Goal: Task Accomplishment & Management: Use online tool/utility

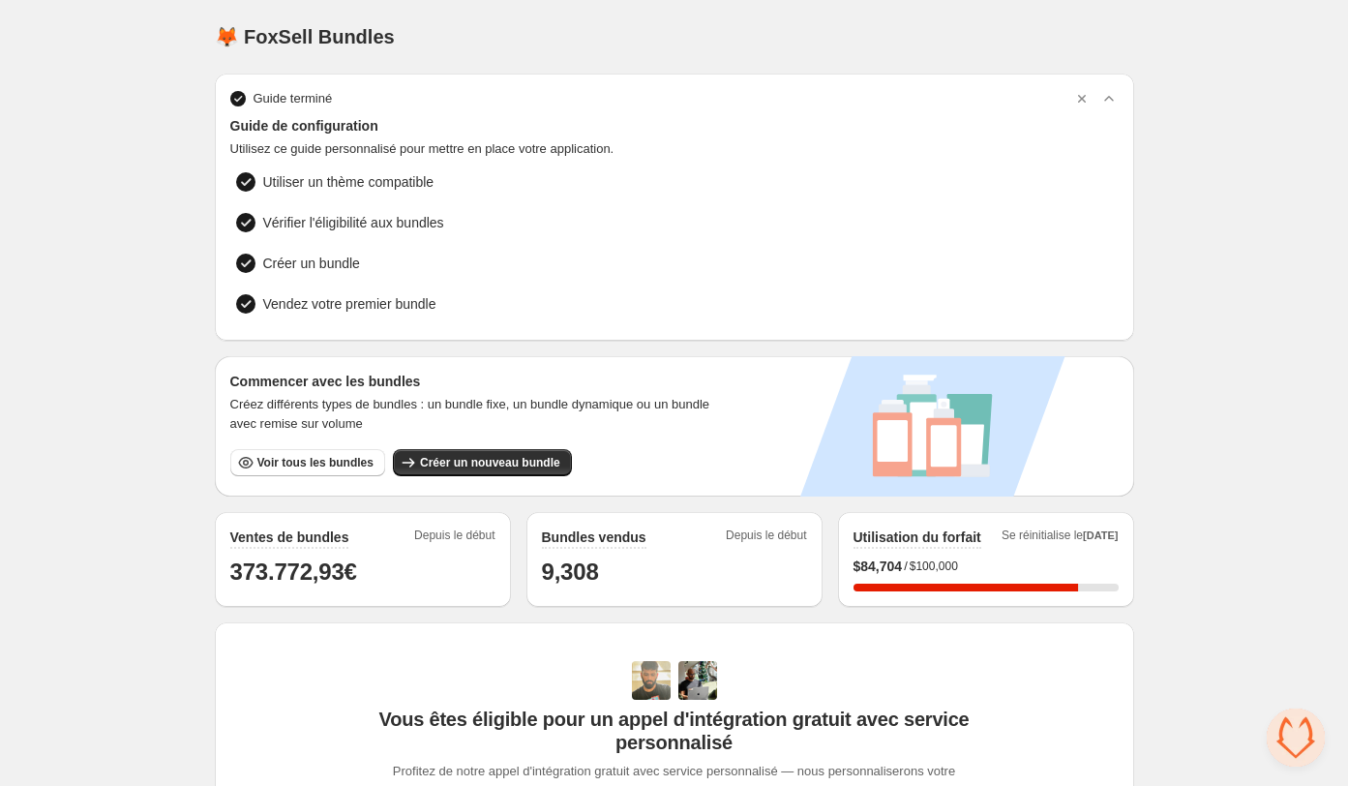
scroll to position [39, 0]
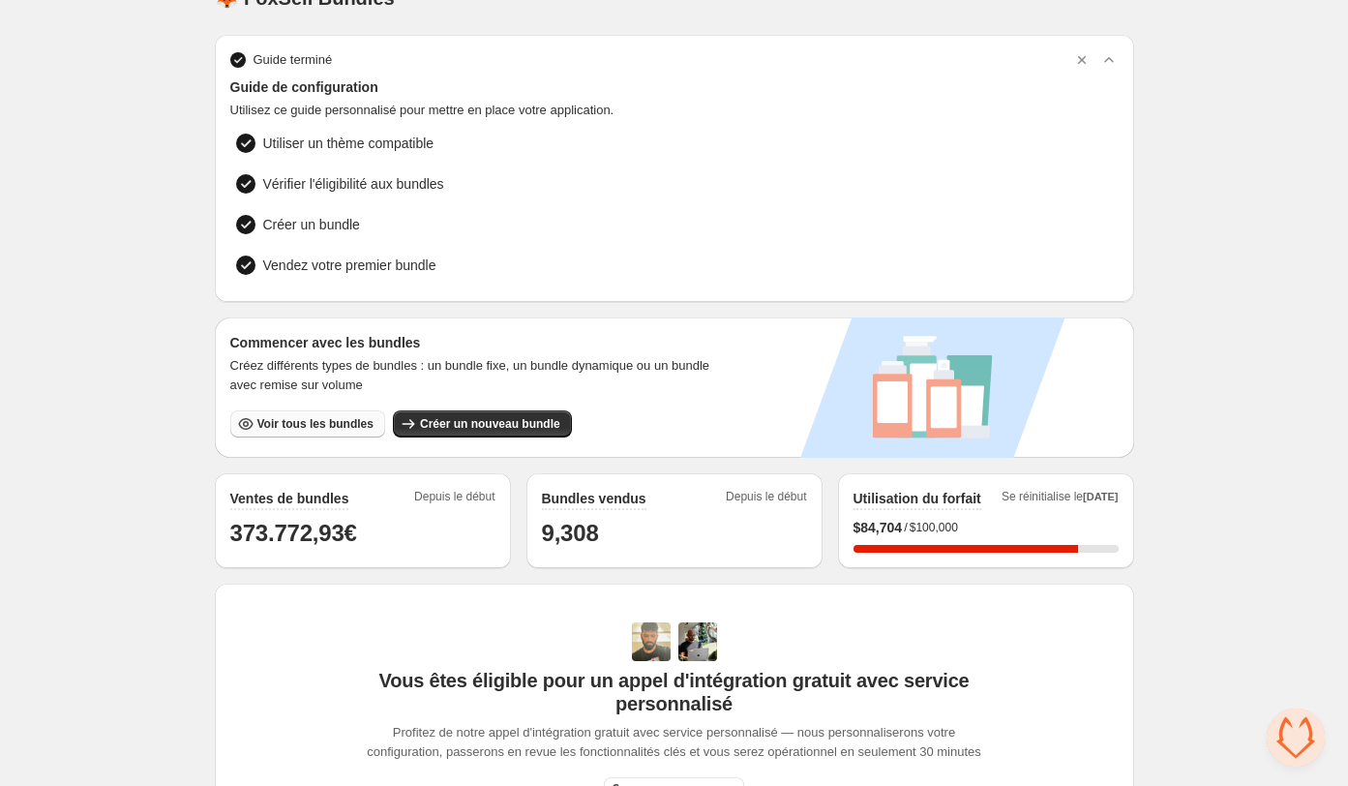
click at [330, 424] on span "Voir tous les bundles" at bounding box center [315, 423] width 116 height 15
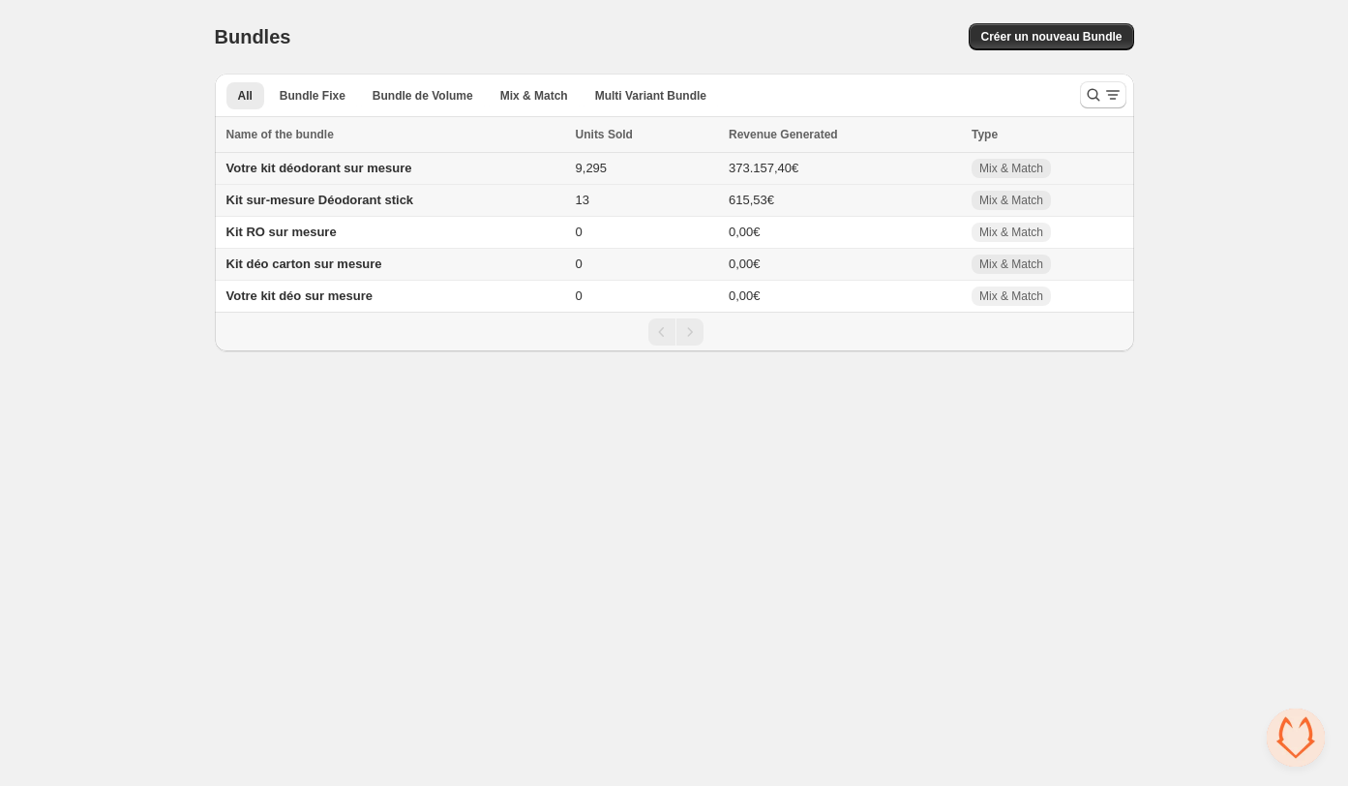
click at [356, 166] on span "Votre kit déodorant sur mesure" at bounding box center [320, 168] width 186 height 15
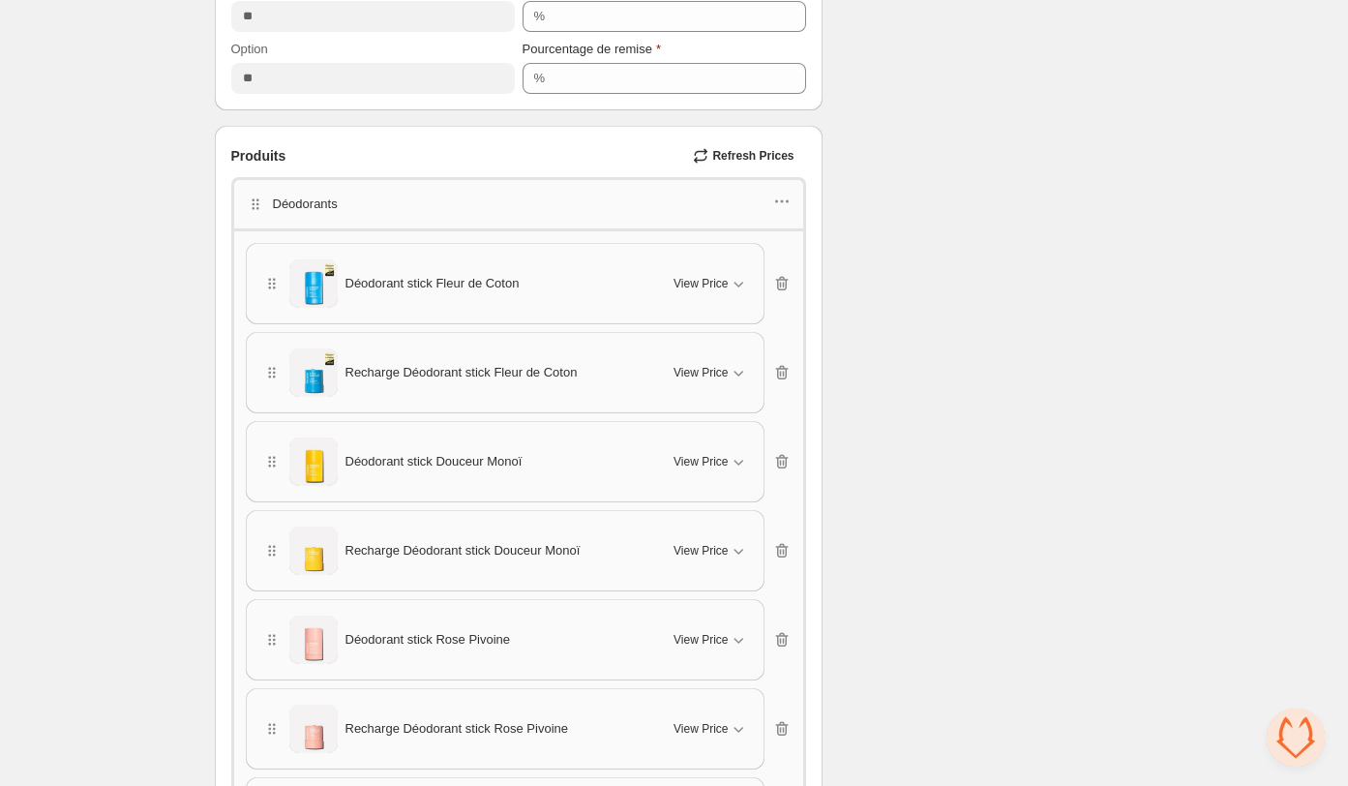
scroll to position [1072, 0]
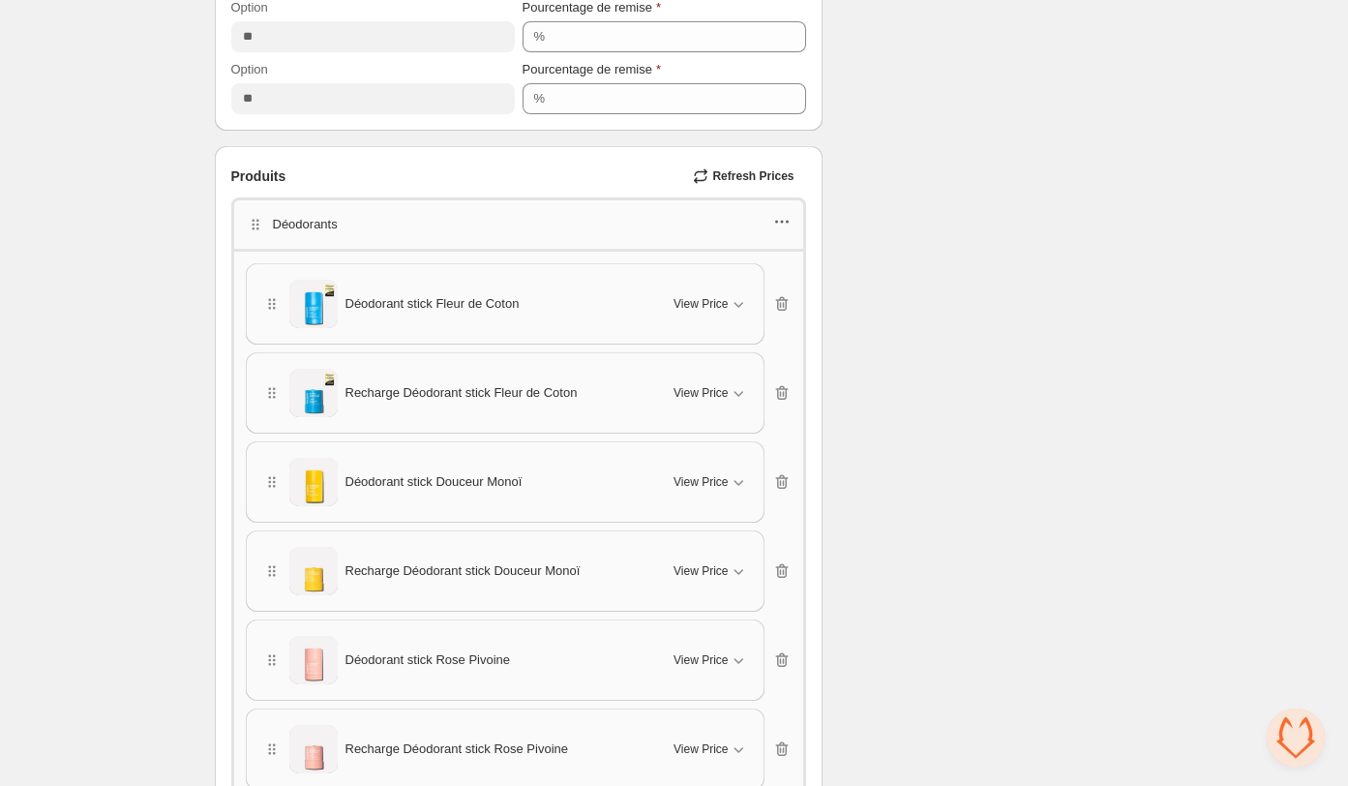
click at [782, 221] on icon "button" at bounding box center [781, 222] width 3 height 3
click at [764, 276] on span "Edit products" at bounding box center [793, 285] width 105 height 19
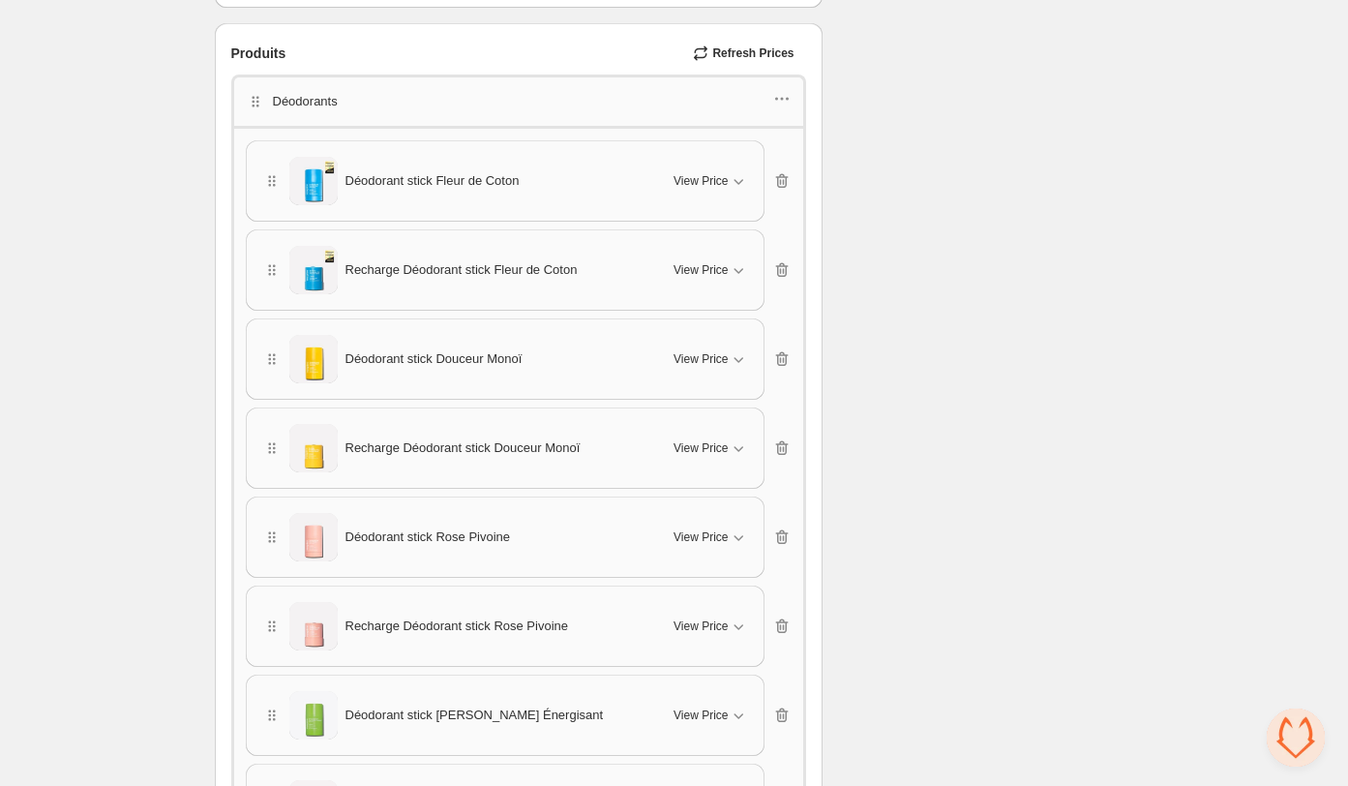
scroll to position [1407, 0]
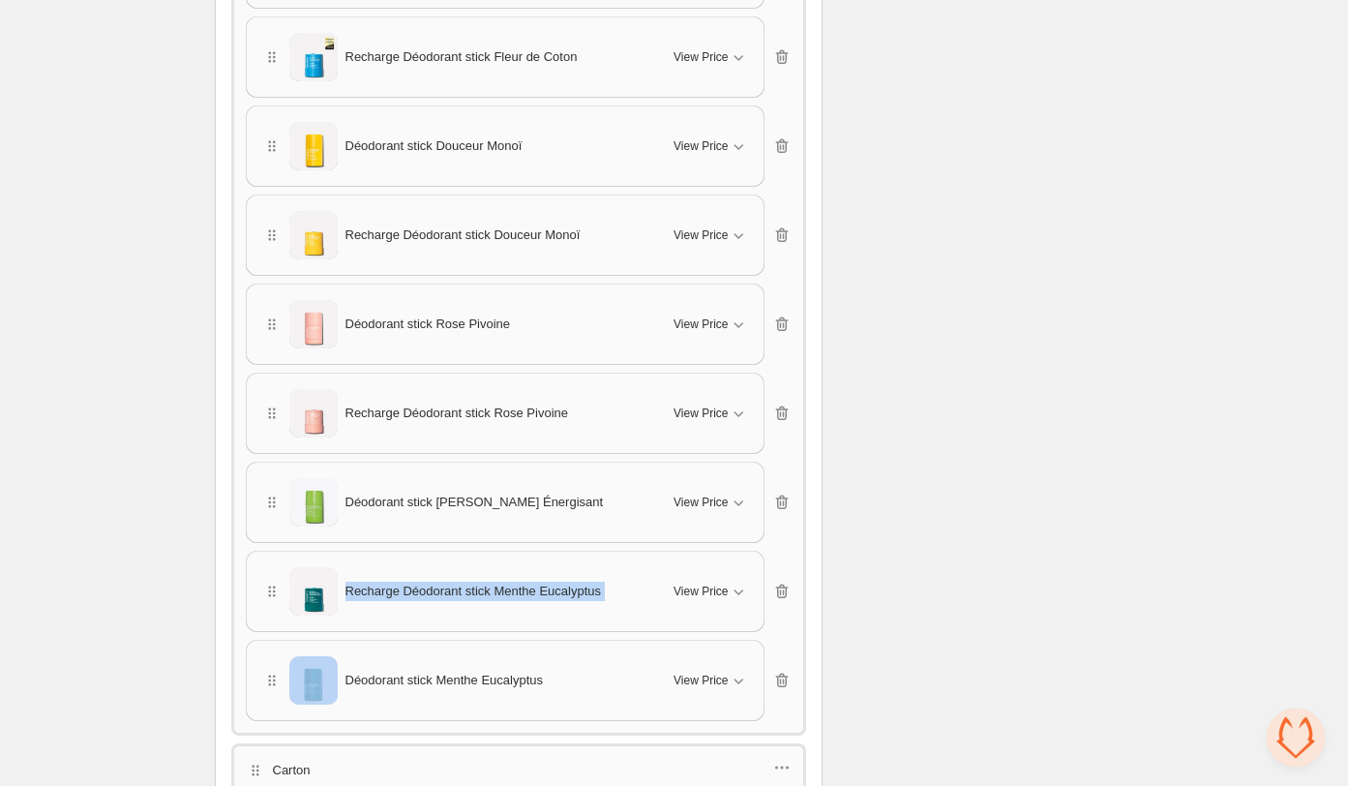
drag, startPoint x: 256, startPoint y: 684, endPoint x: 258, endPoint y: 605, distance: 79.4
click at [258, 605] on div "Déodorant stick Fleur de Coton View Price Cancel Apply Select All Déodorant sti…" at bounding box center [519, 324] width 546 height 794
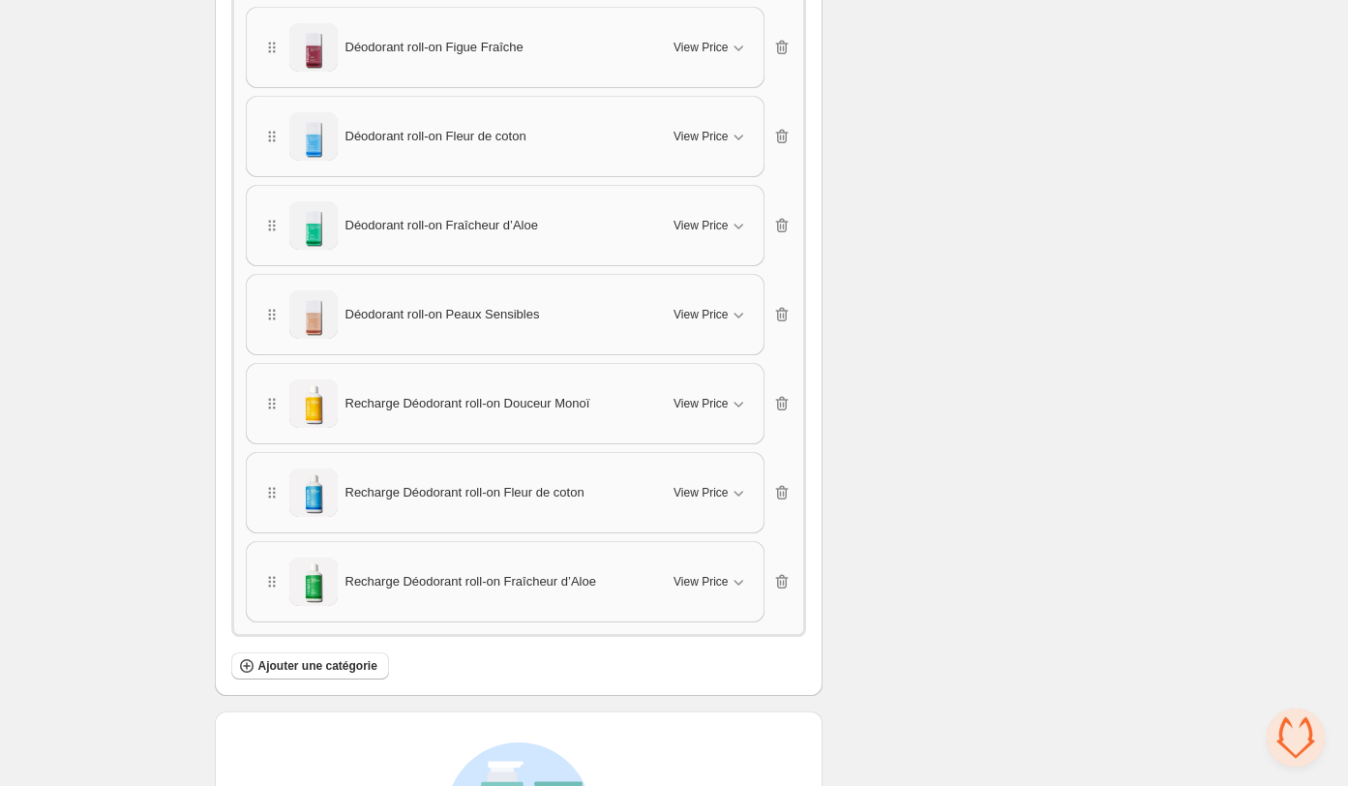
scroll to position [2885, 0]
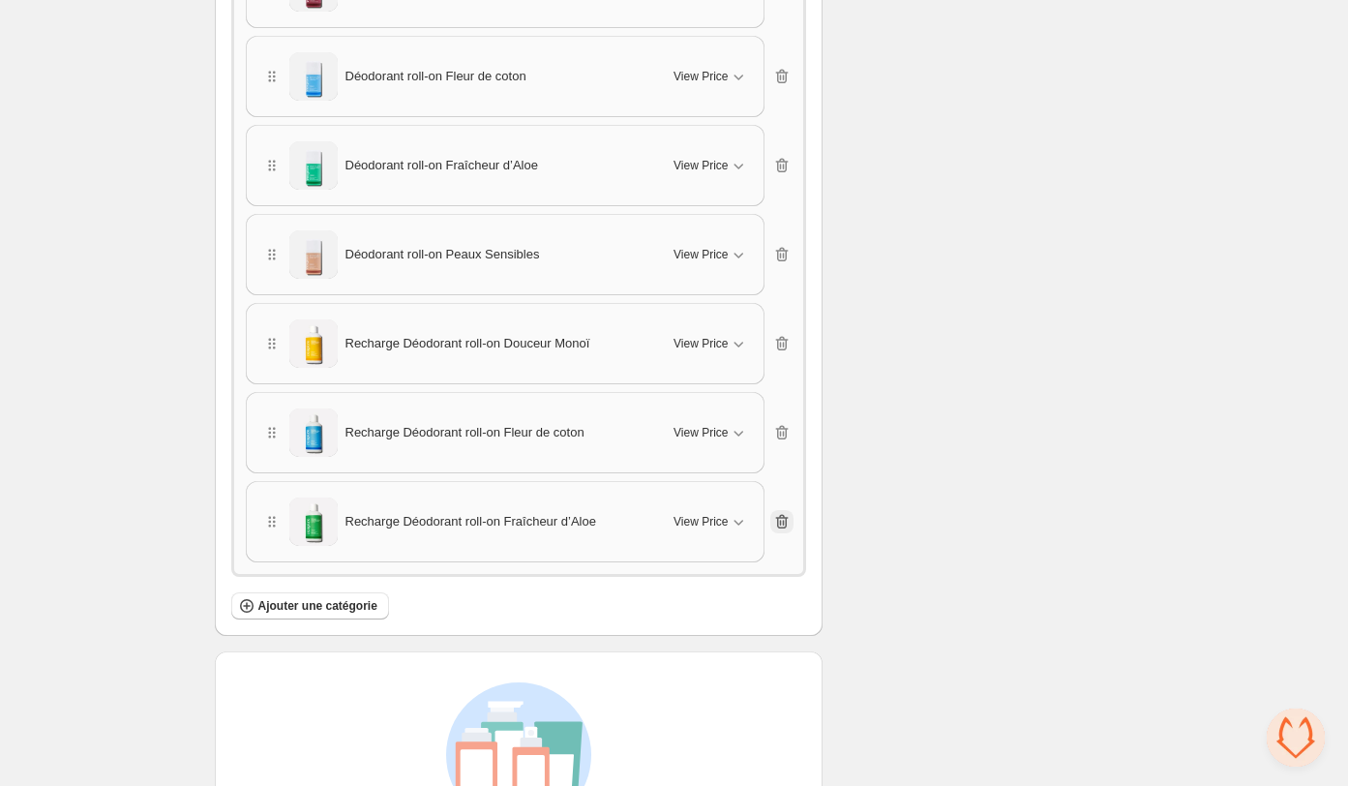
click at [787, 515] on icon "button" at bounding box center [781, 522] width 13 height 15
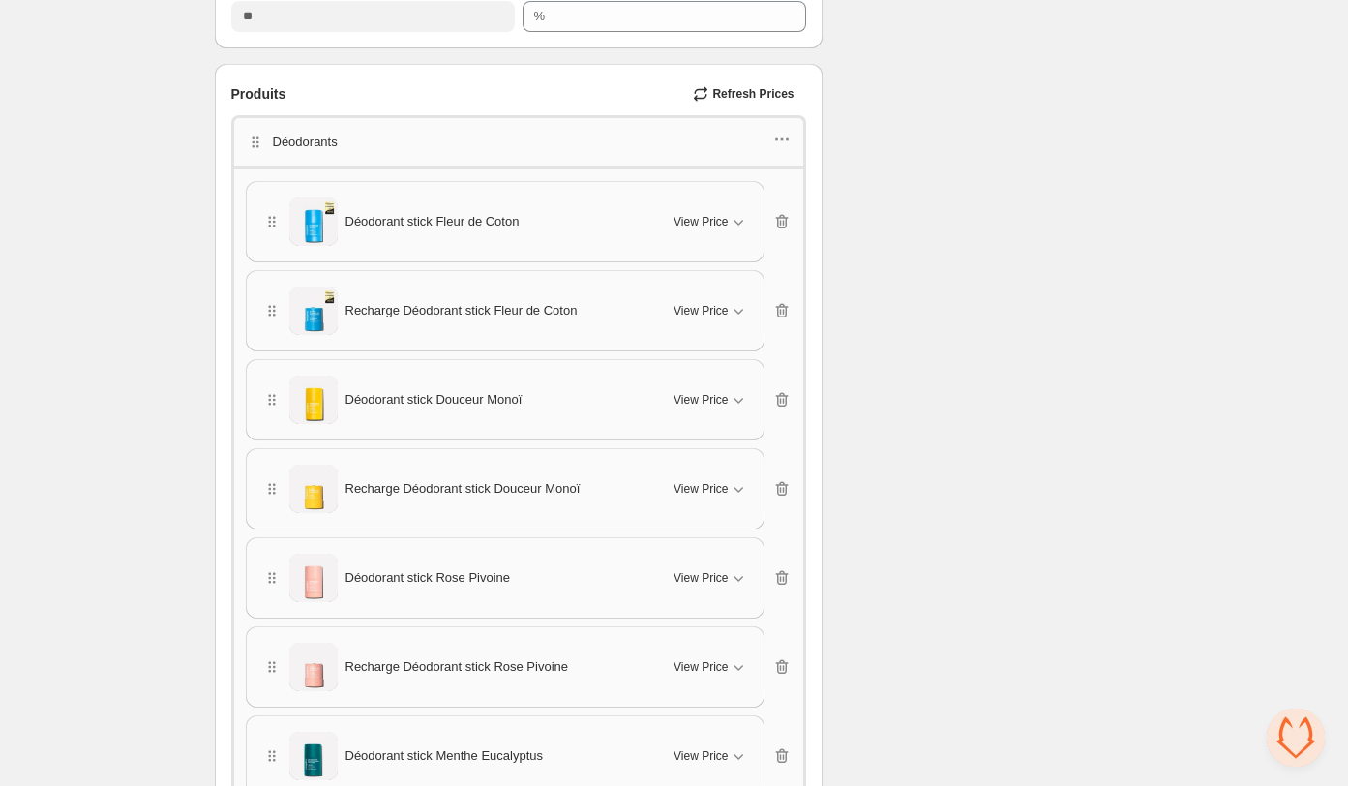
scroll to position [1241, 0]
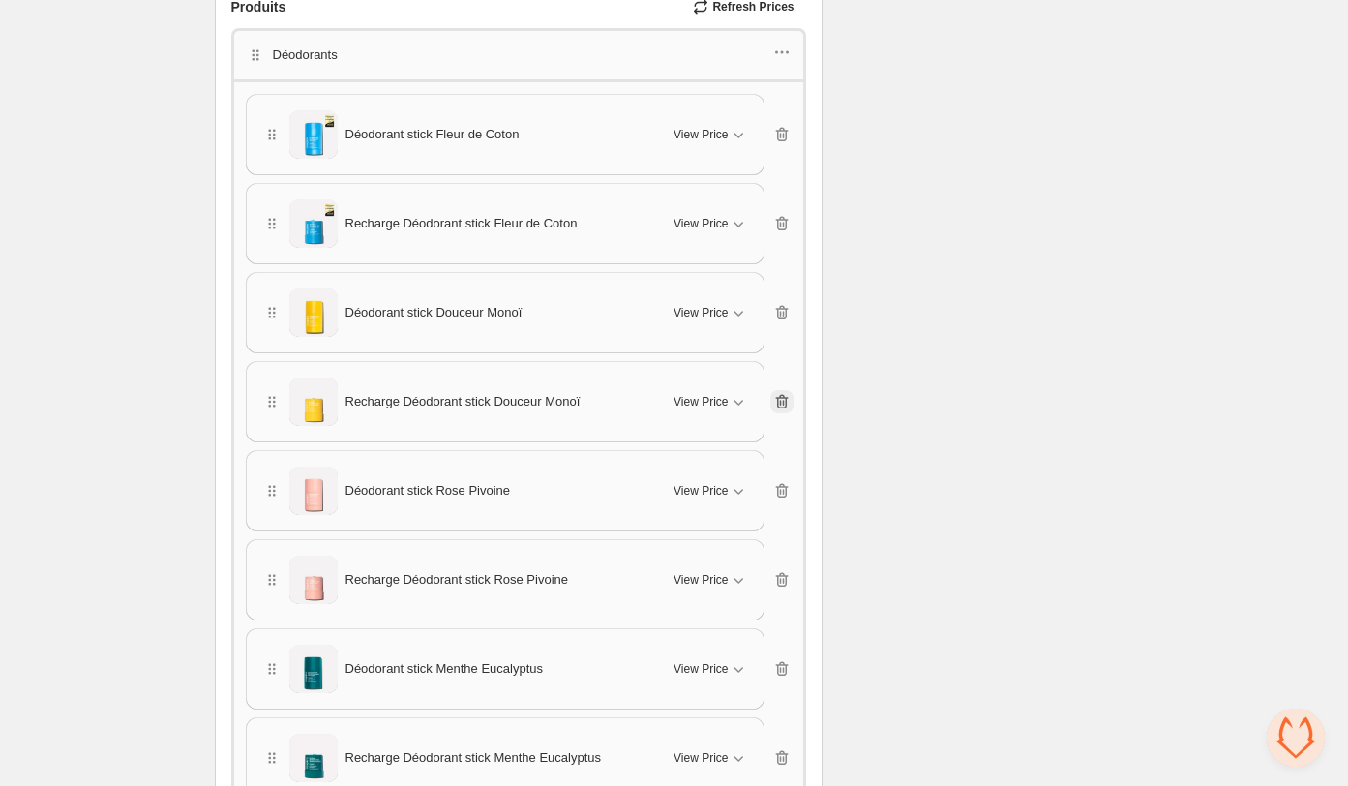
click at [782, 395] on icon "button" at bounding box center [781, 402] width 13 height 15
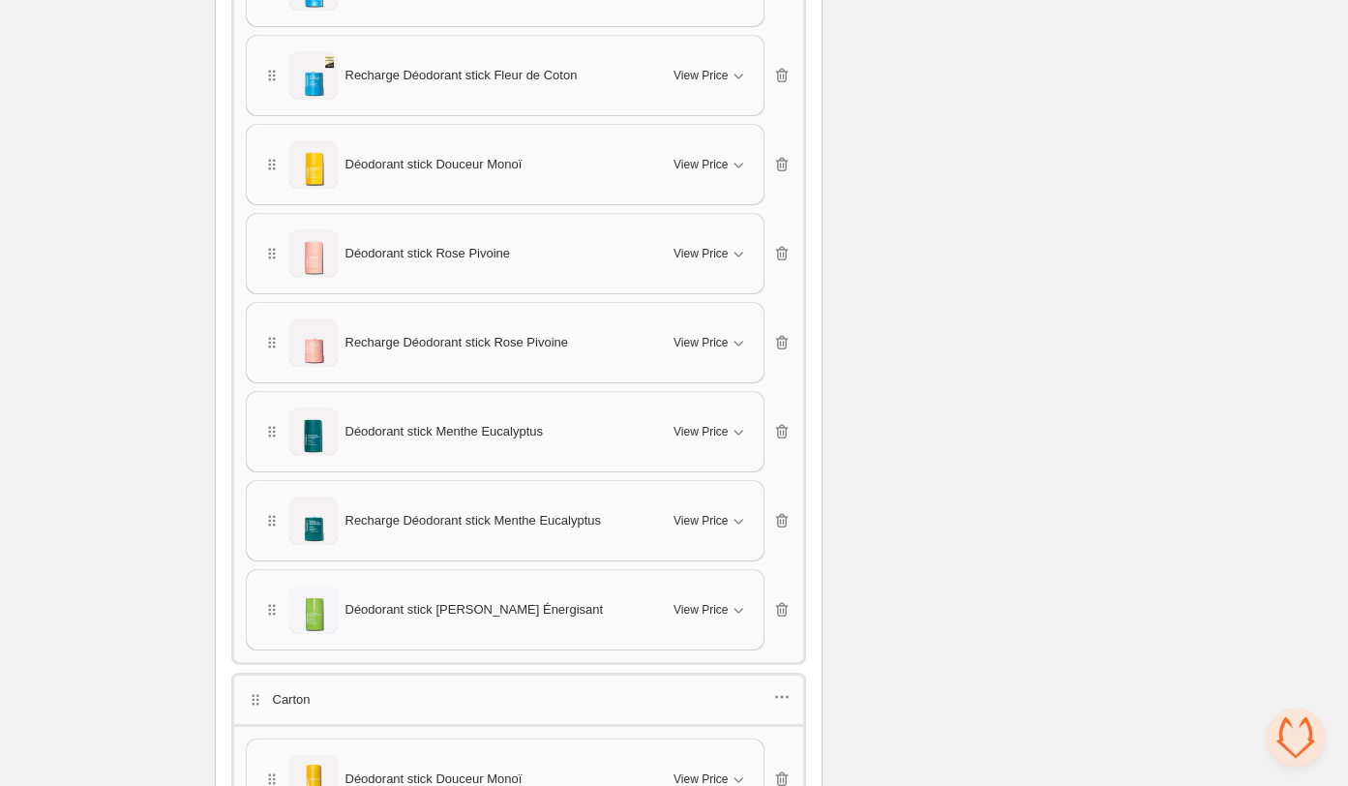
scroll to position [1456, 0]
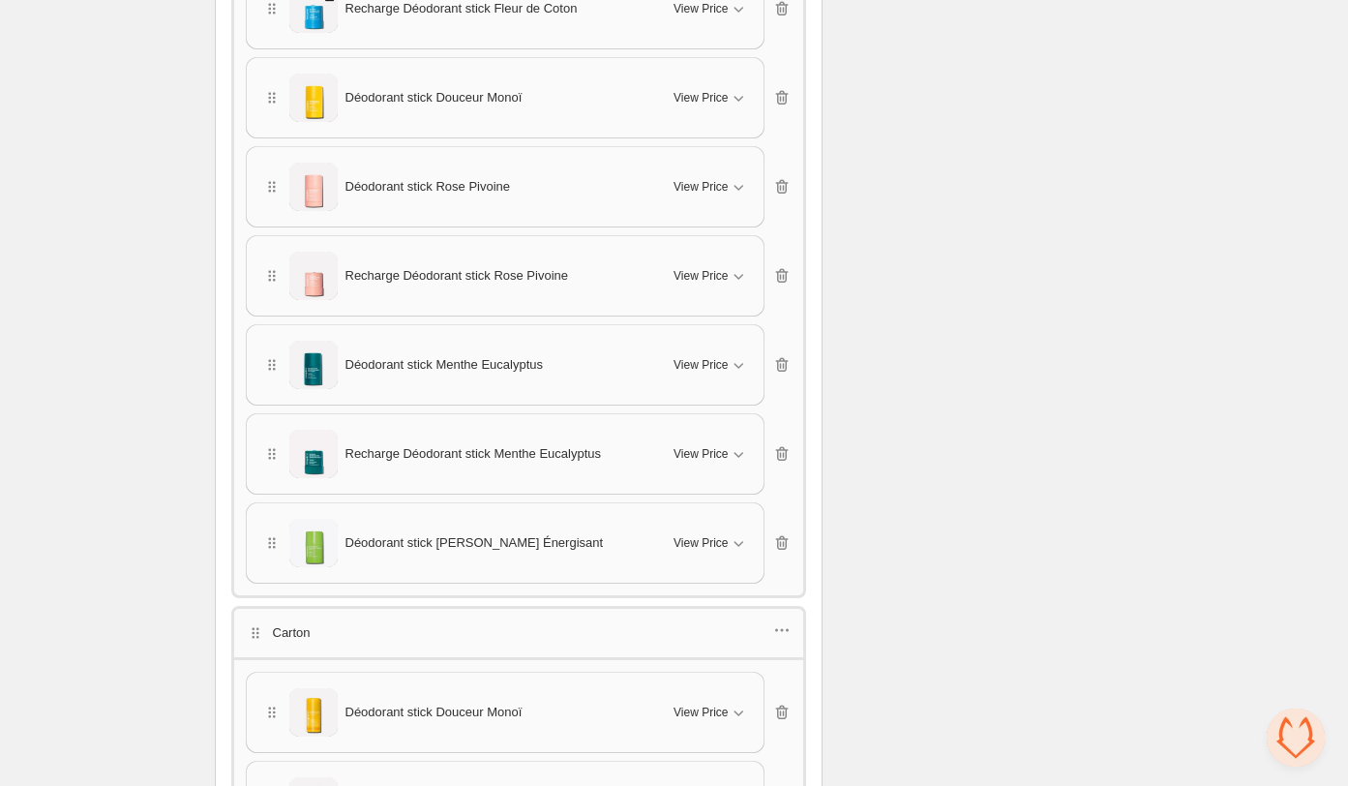
drag, startPoint x: 265, startPoint y: 88, endPoint x: 257, endPoint y: 323, distance: 235.4
click at [259, 324] on div "Déodorant stick Fleur de Coton View Price Cancel Apply Select All Déodorant sti…" at bounding box center [519, 231] width 546 height 705
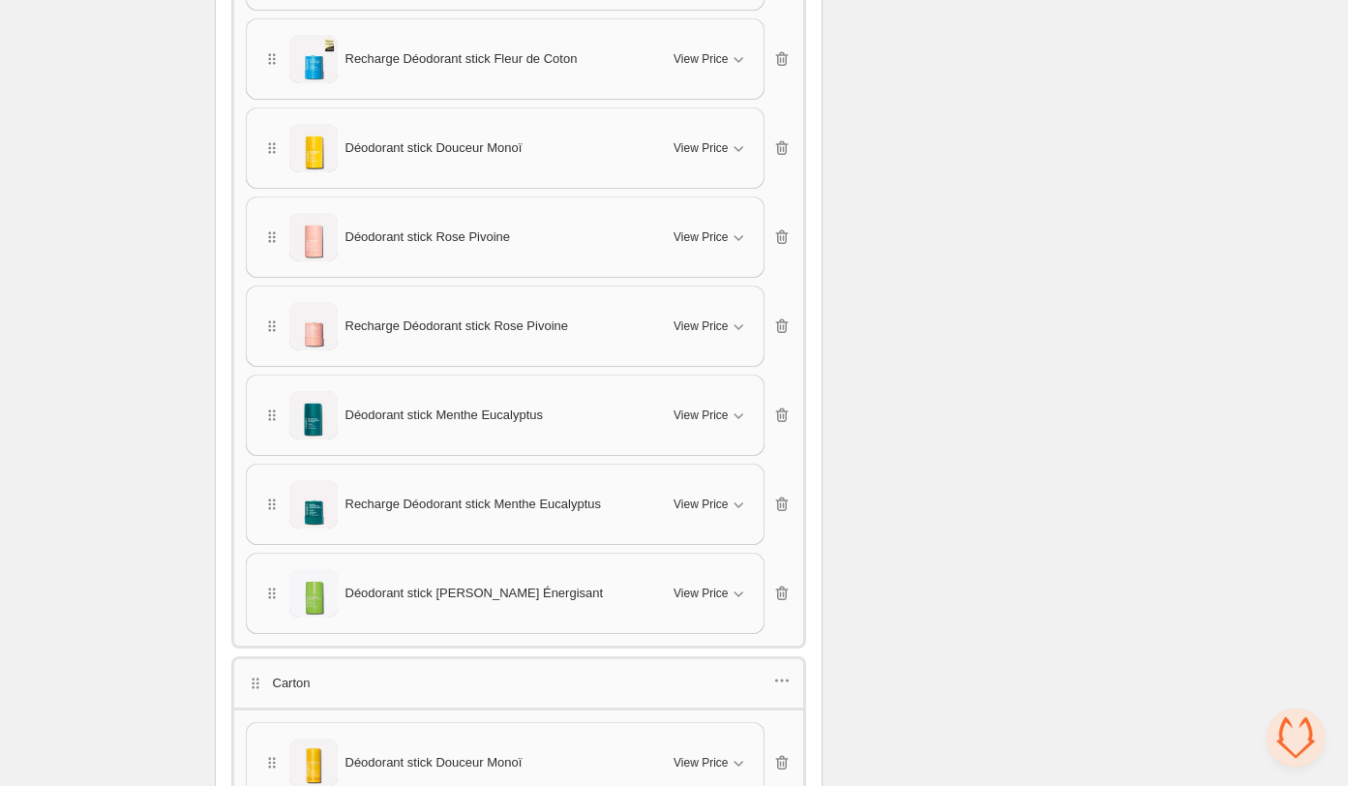
scroll to position [1417, 0]
